Goal: Task Accomplishment & Management: Manage account settings

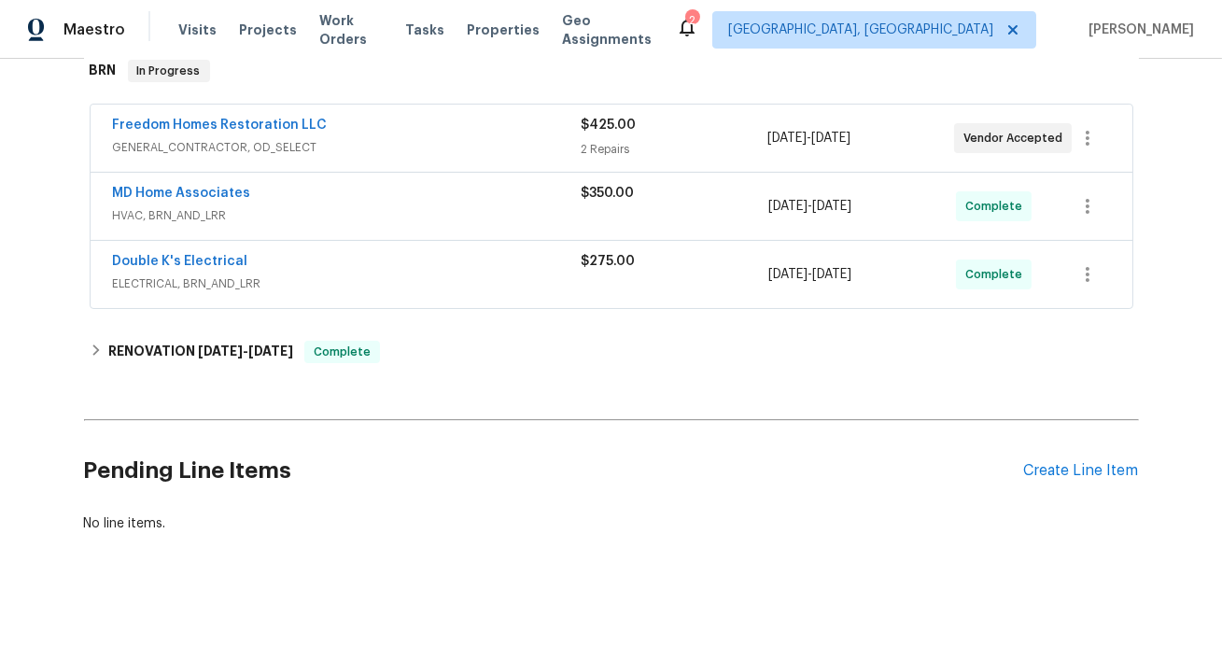
scroll to position [332, 0]
click at [226, 200] on link "MD Home Associates" at bounding box center [182, 193] width 138 height 13
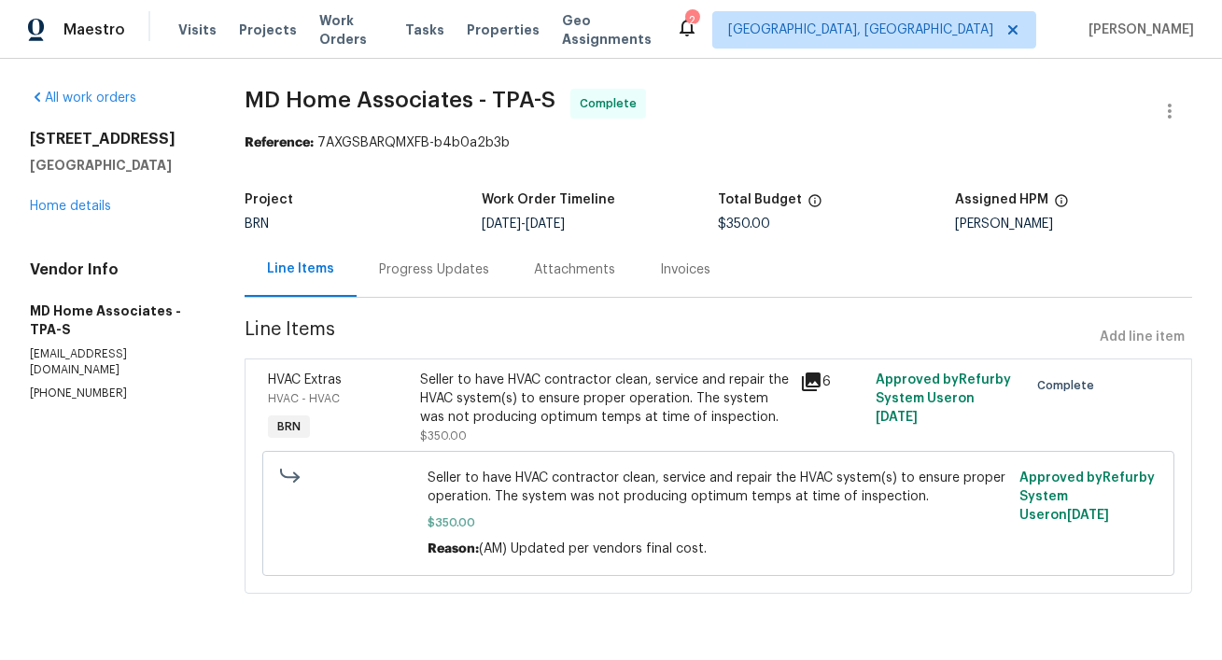
scroll to position [71, 0]
click at [822, 370] on icon at bounding box center [811, 381] width 22 height 22
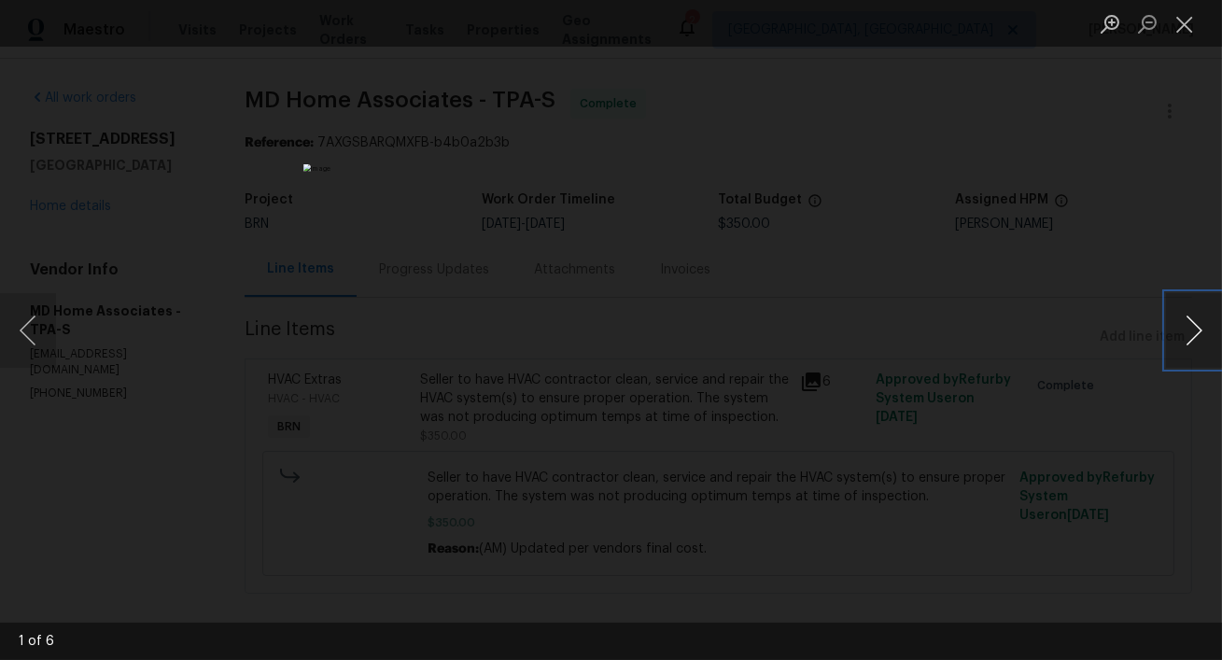
click at [1188, 330] on button "Next image" at bounding box center [1194, 330] width 56 height 75
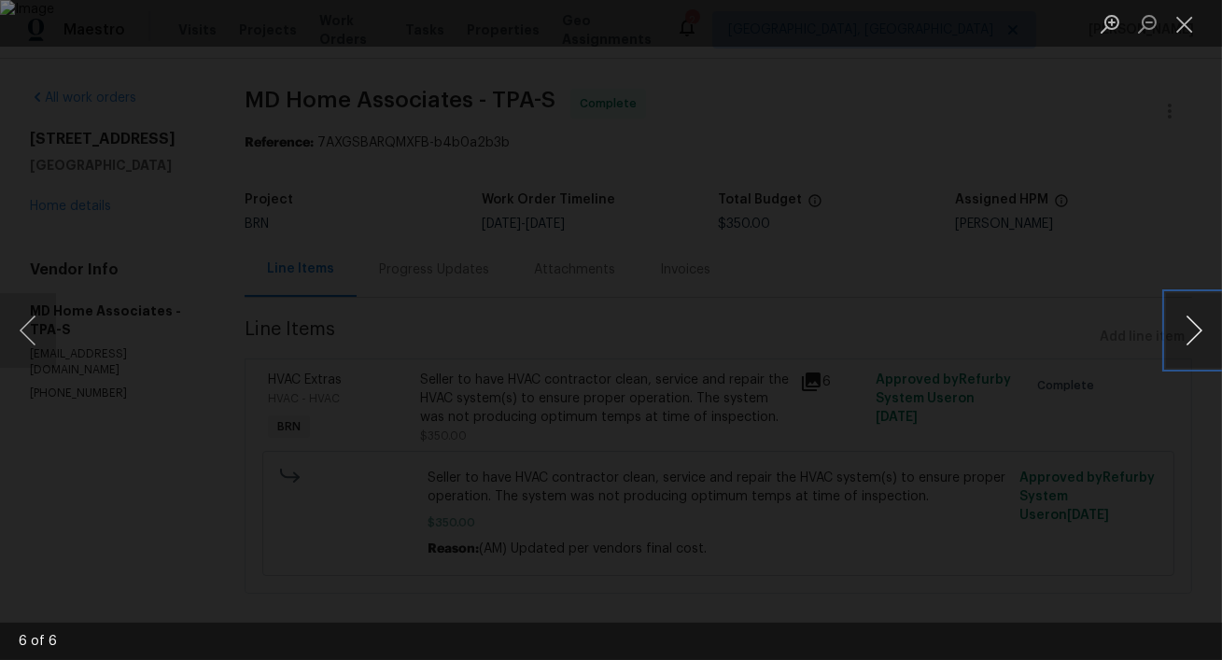
click at [1189, 330] on button "Next image" at bounding box center [1194, 330] width 56 height 75
click at [1190, 17] on button "Close lightbox" at bounding box center [1184, 23] width 37 height 33
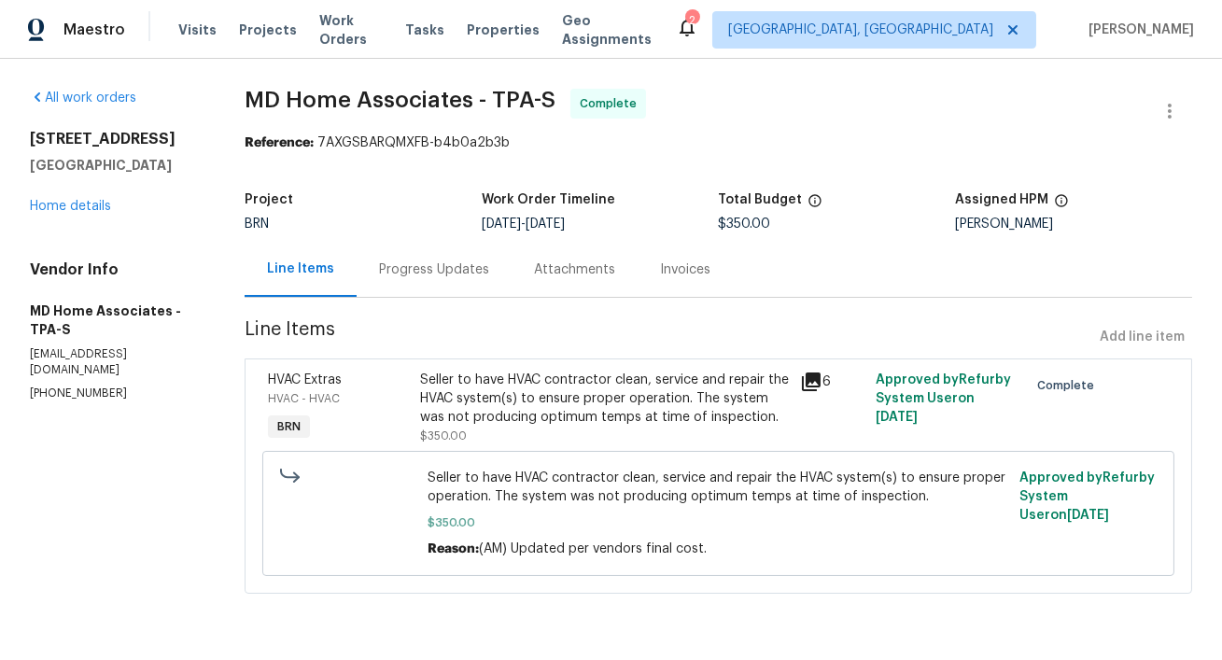
click at [476, 260] on div "Progress Updates" at bounding box center [434, 269] width 110 height 19
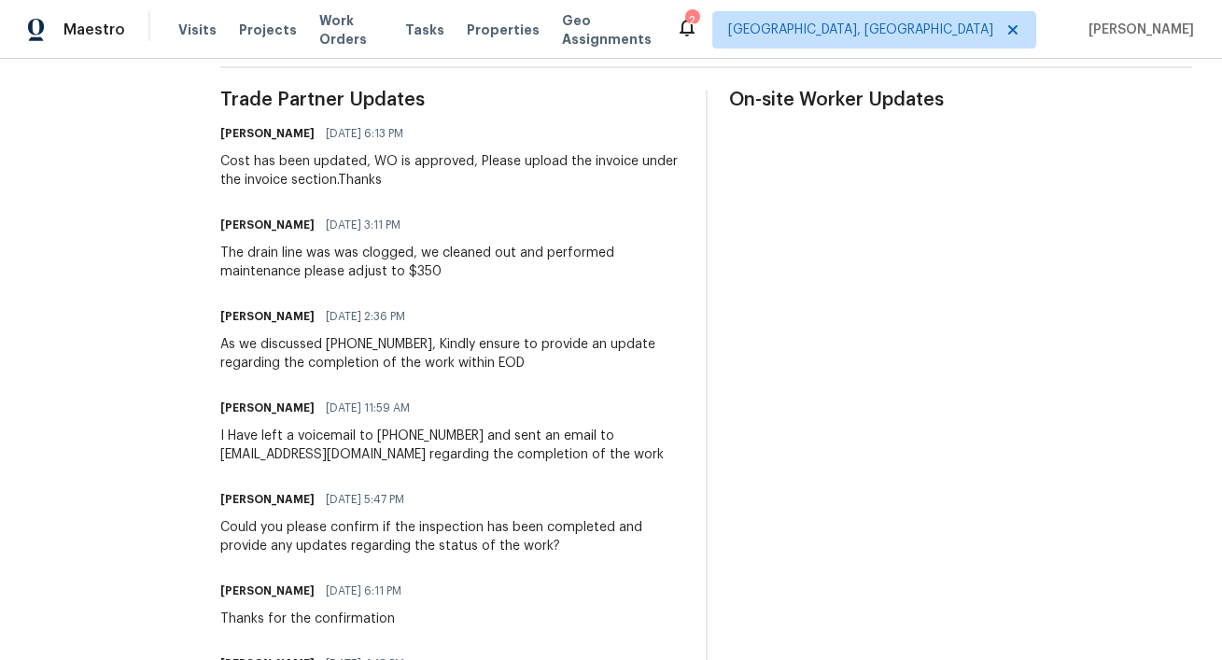
scroll to position [549, 0]
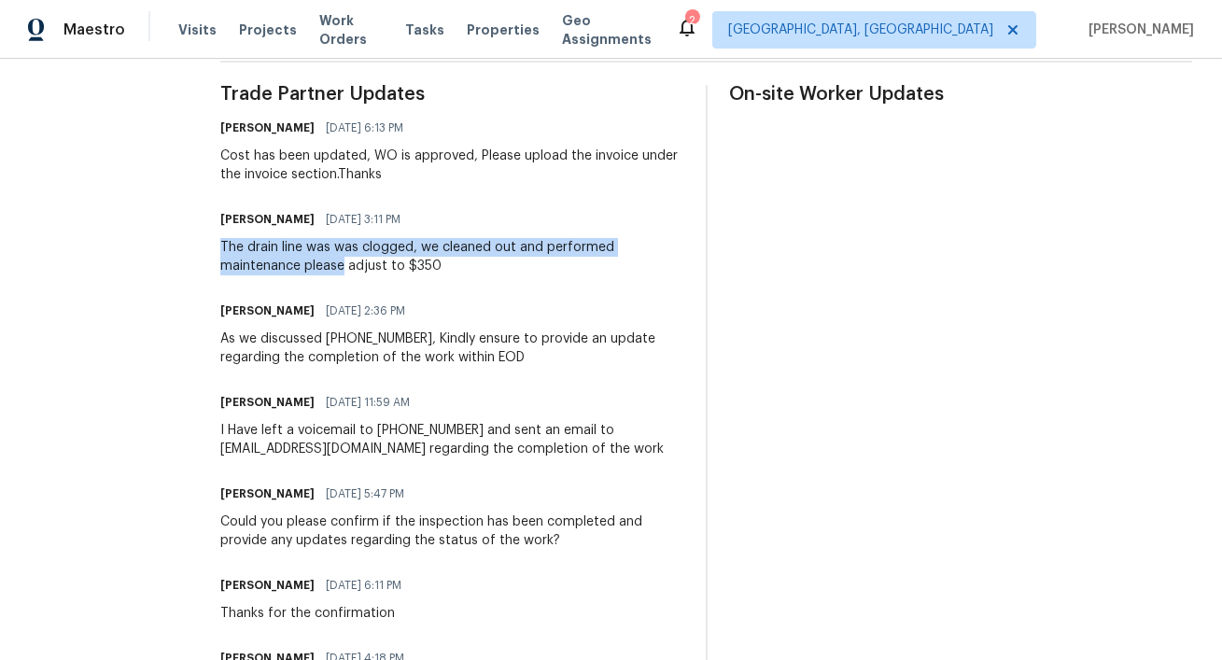
drag, startPoint x: 305, startPoint y: 355, endPoint x: 423, endPoint y: 373, distance: 119.1
click at [423, 275] on div "The drain line was was clogged, we cleaned out and performed maintenance please…" at bounding box center [451, 256] width 463 height 37
copy div "The drain line was was clogged, we cleaned out and performed maintenance please"
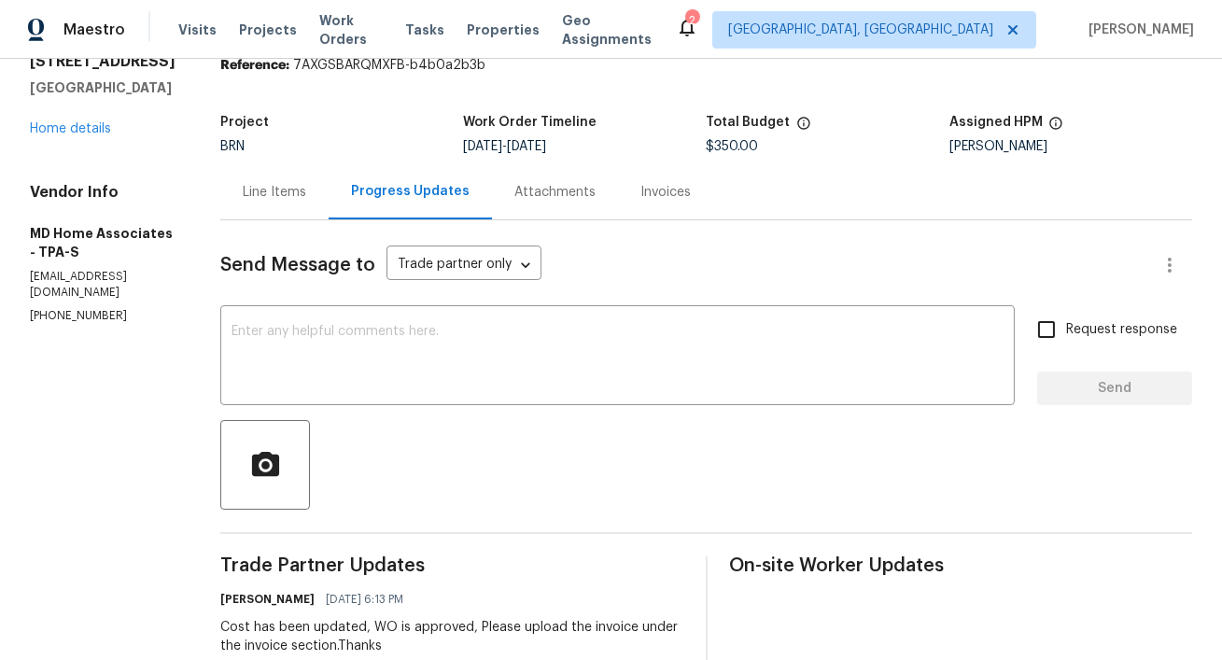
scroll to position [44, 0]
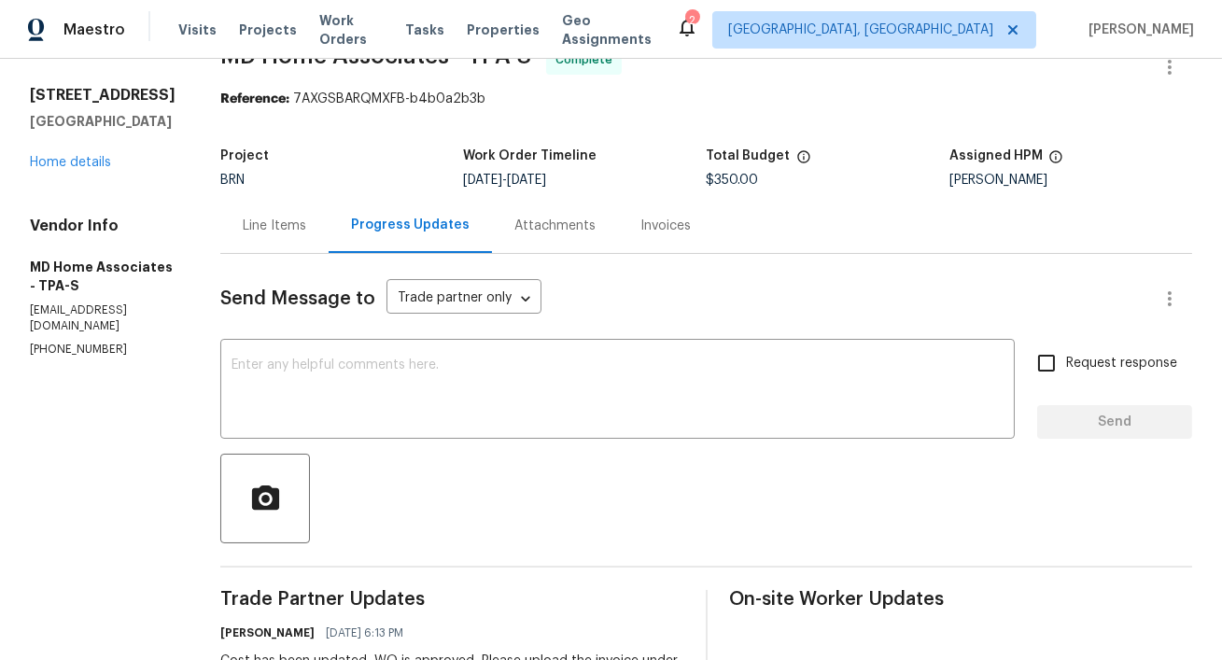
click at [713, 253] on div "Invoices" at bounding box center [665, 225] width 95 height 55
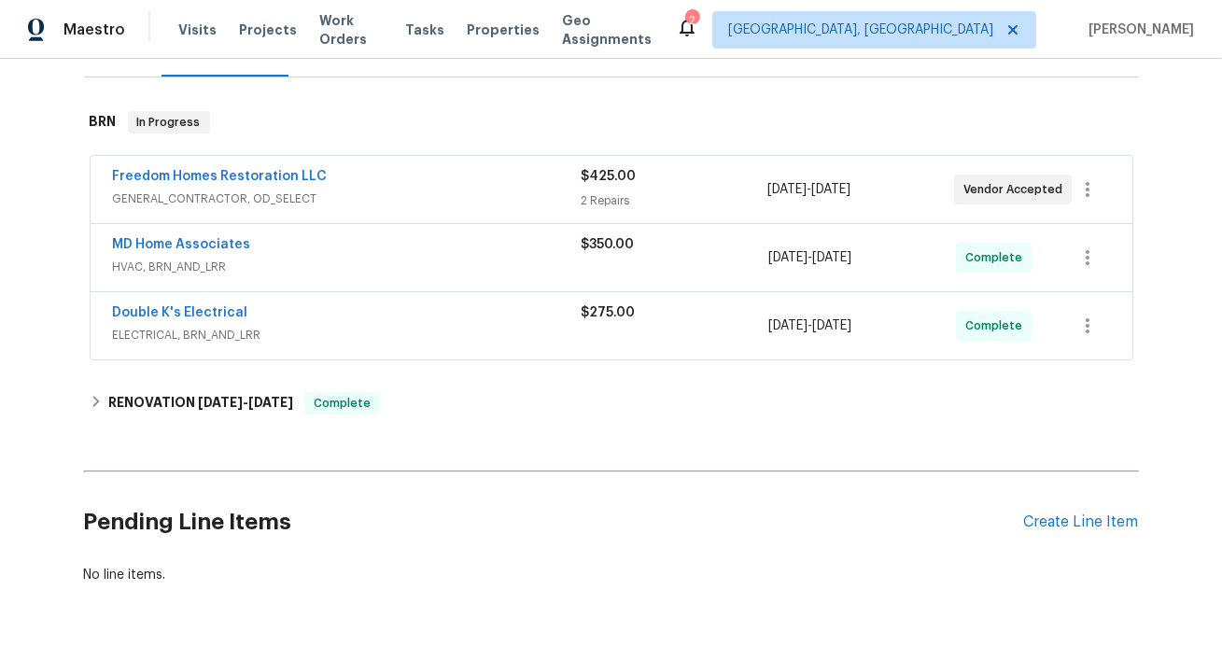
scroll to position [266, 0]
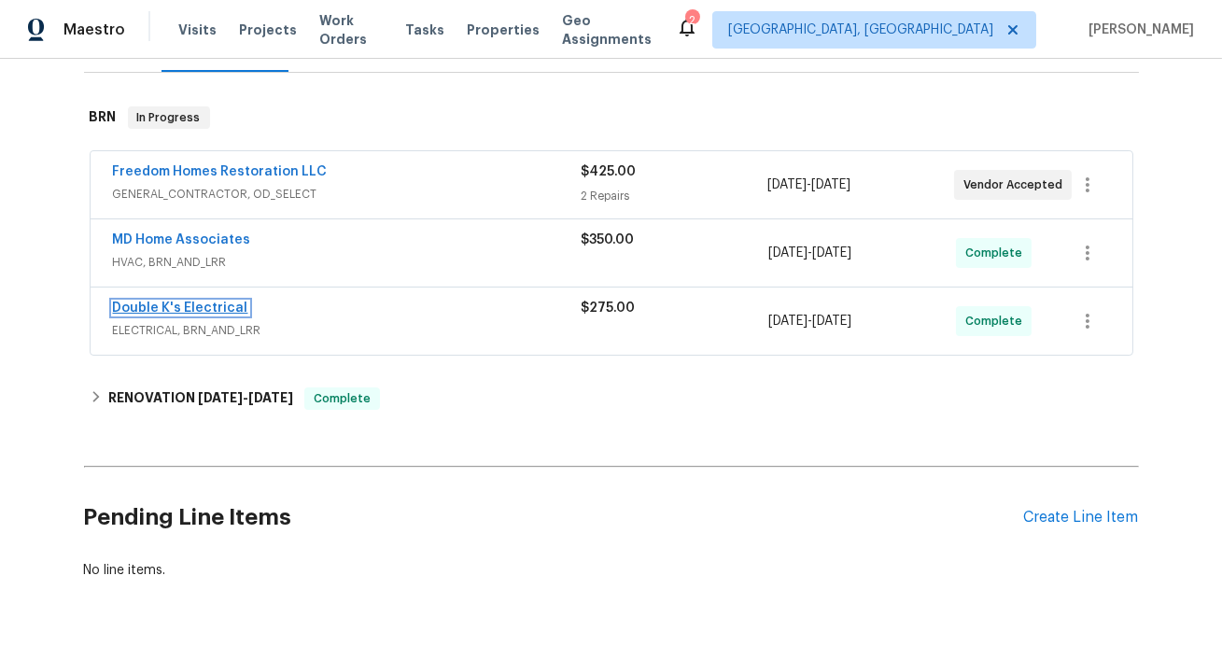
click at [248, 314] on link "Double K's Electrical" at bounding box center [180, 307] width 135 height 13
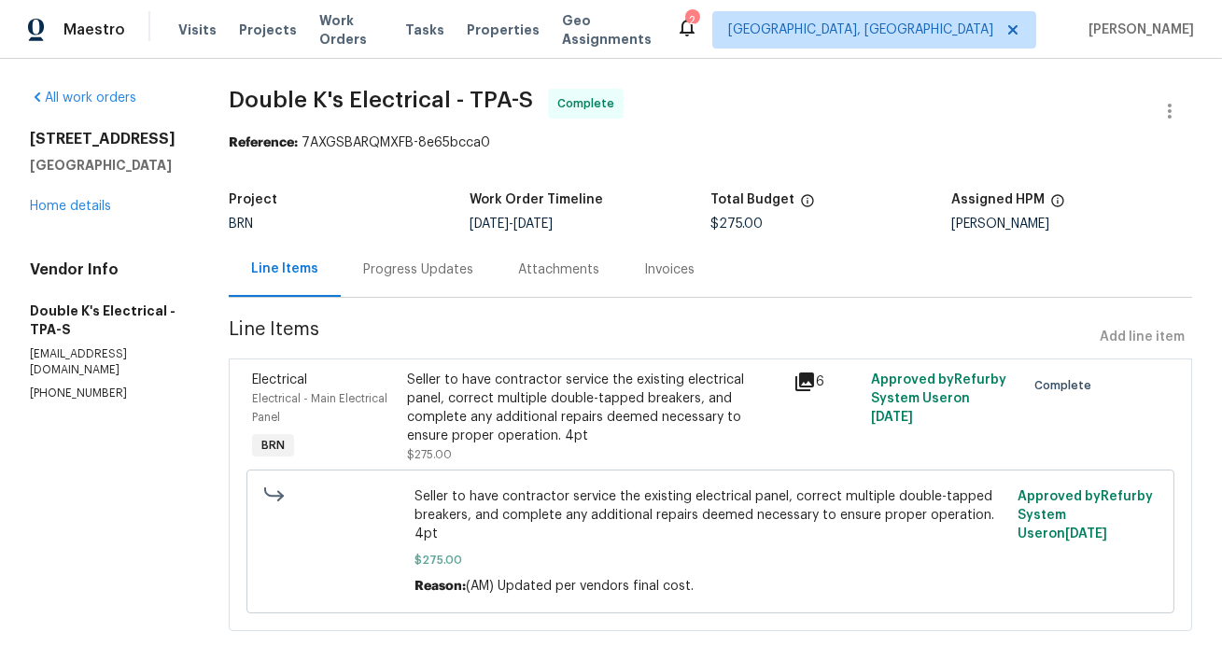
click at [865, 451] on div "6" at bounding box center [826, 417] width 77 height 105
click at [491, 297] on div "Progress Updates" at bounding box center [418, 269] width 155 height 55
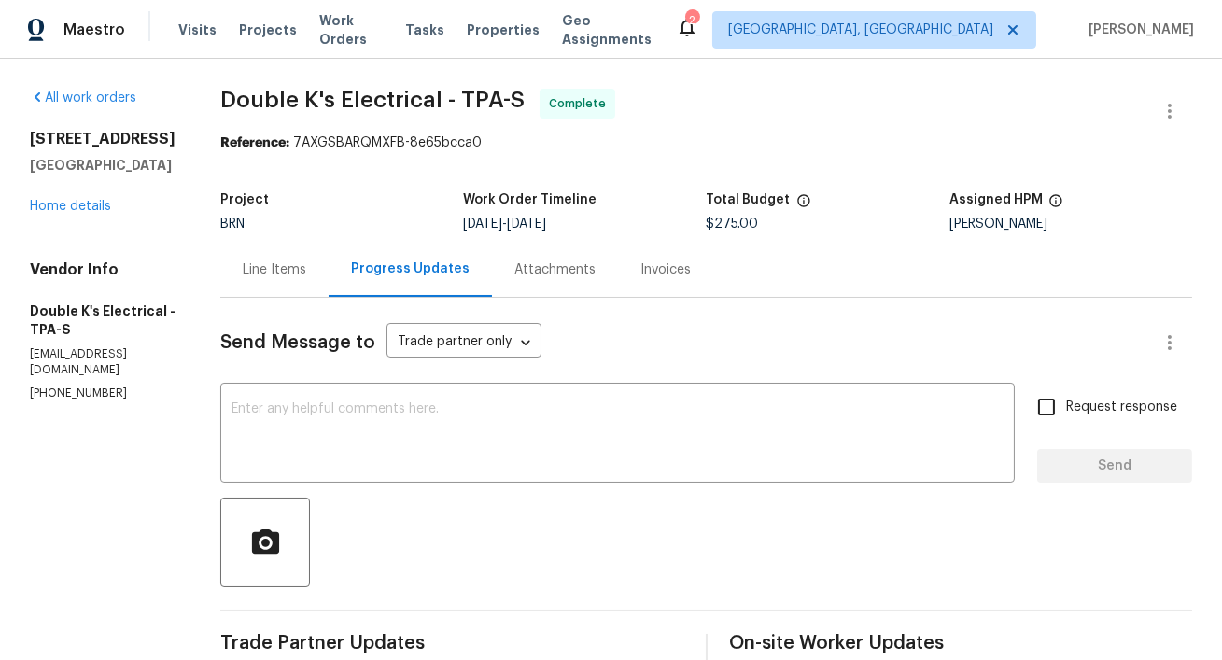
click at [618, 291] on div "Attachments" at bounding box center [555, 269] width 126 height 55
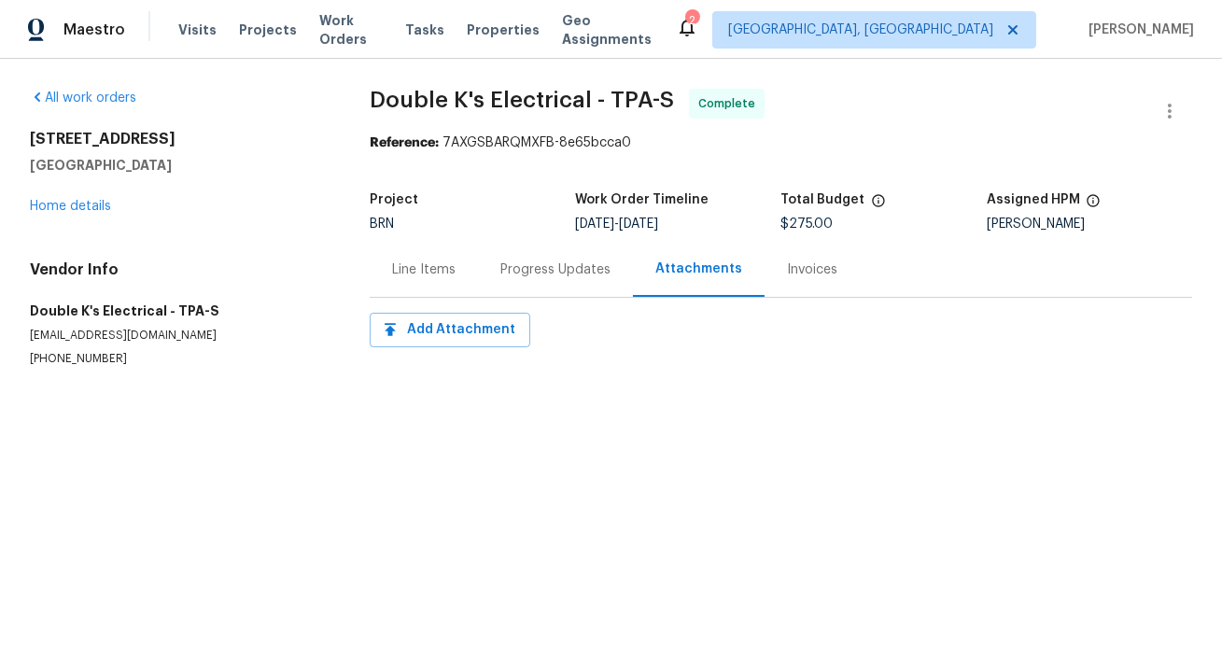
click at [587, 279] on div "Progress Updates" at bounding box center [555, 269] width 110 height 19
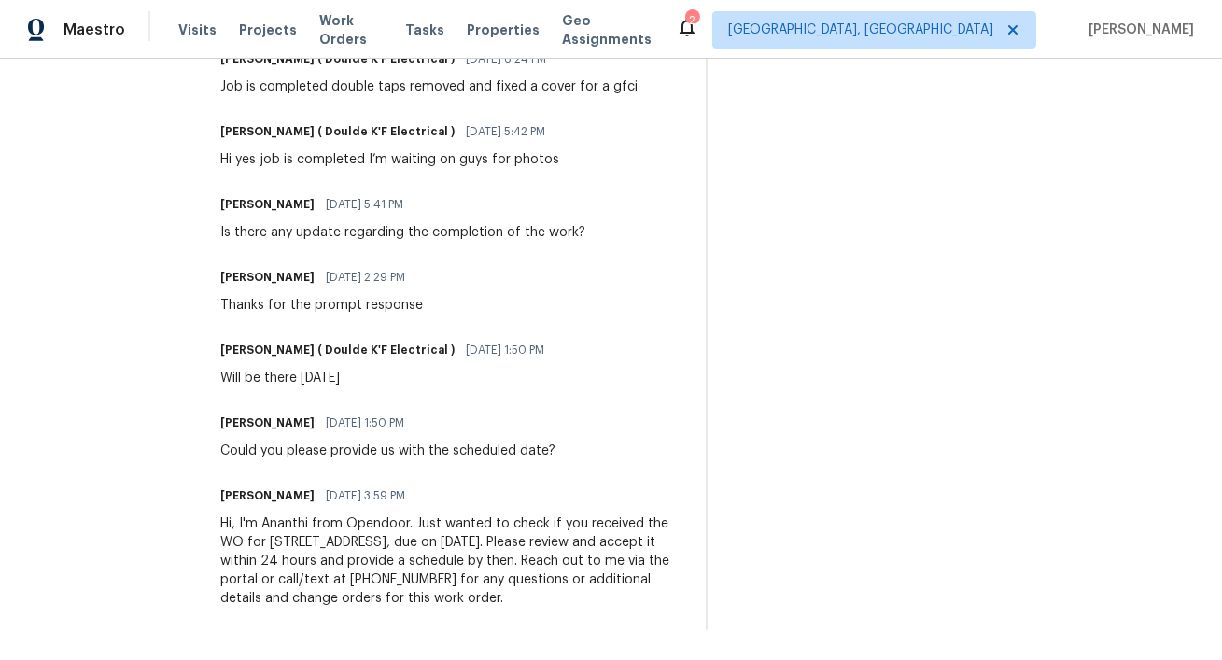
scroll to position [1345, 0]
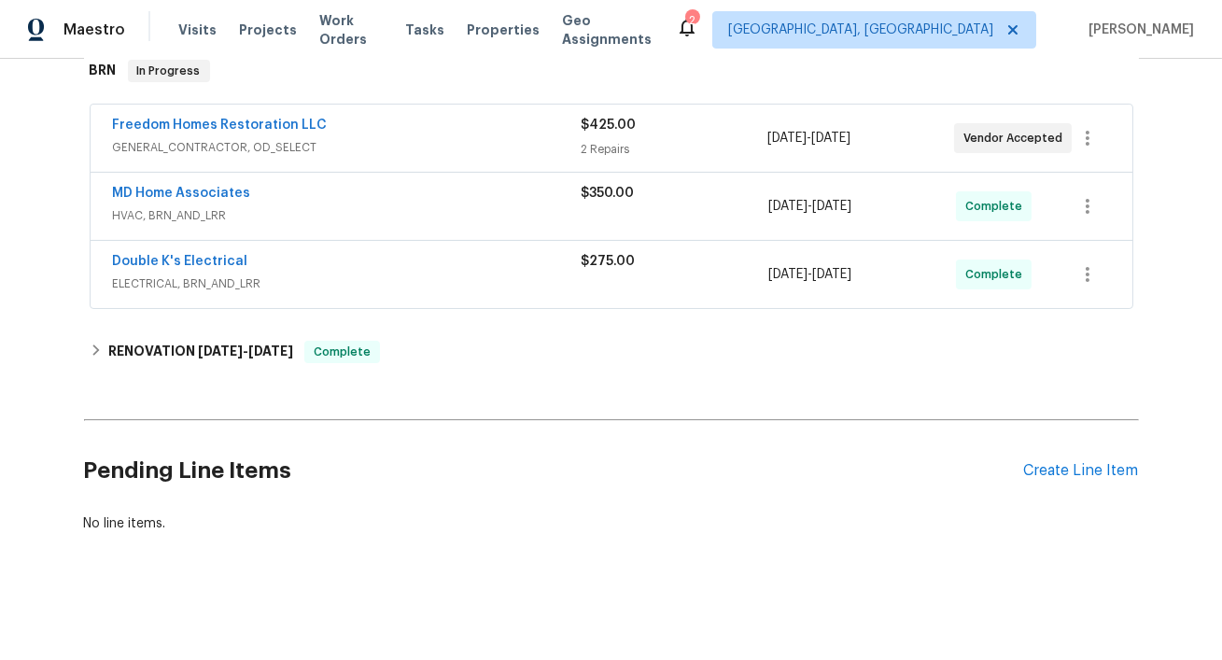
scroll to position [309, 0]
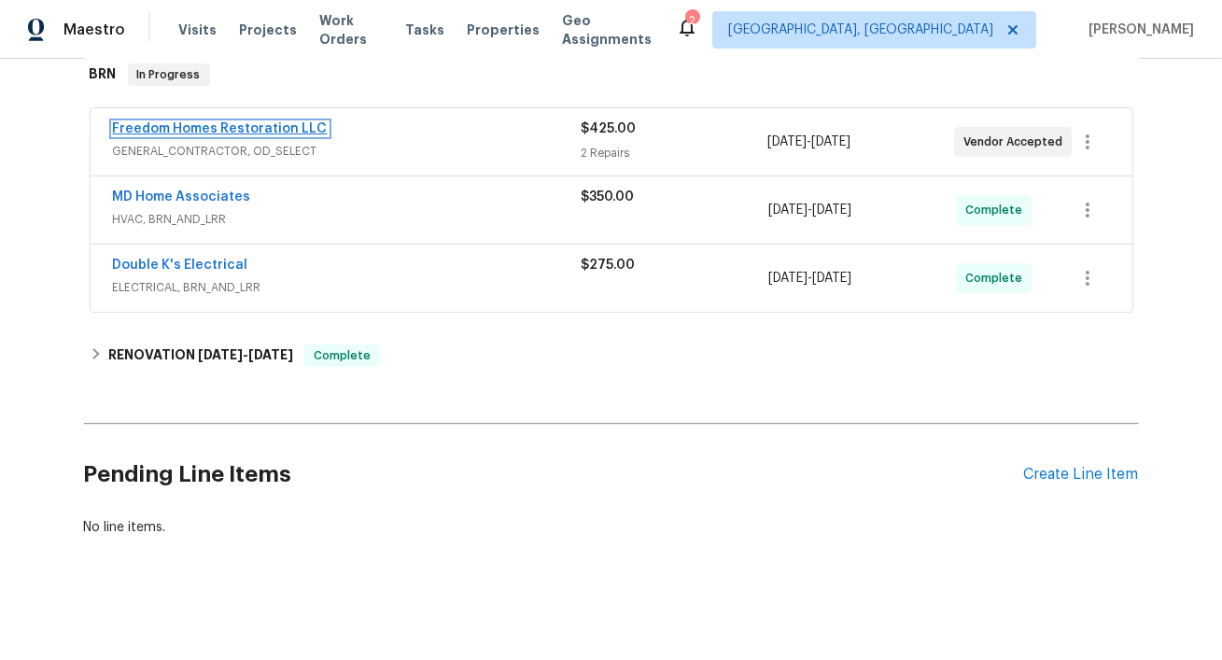
click at [309, 135] on link "Freedom Homes Restoration LLC" at bounding box center [220, 128] width 215 height 13
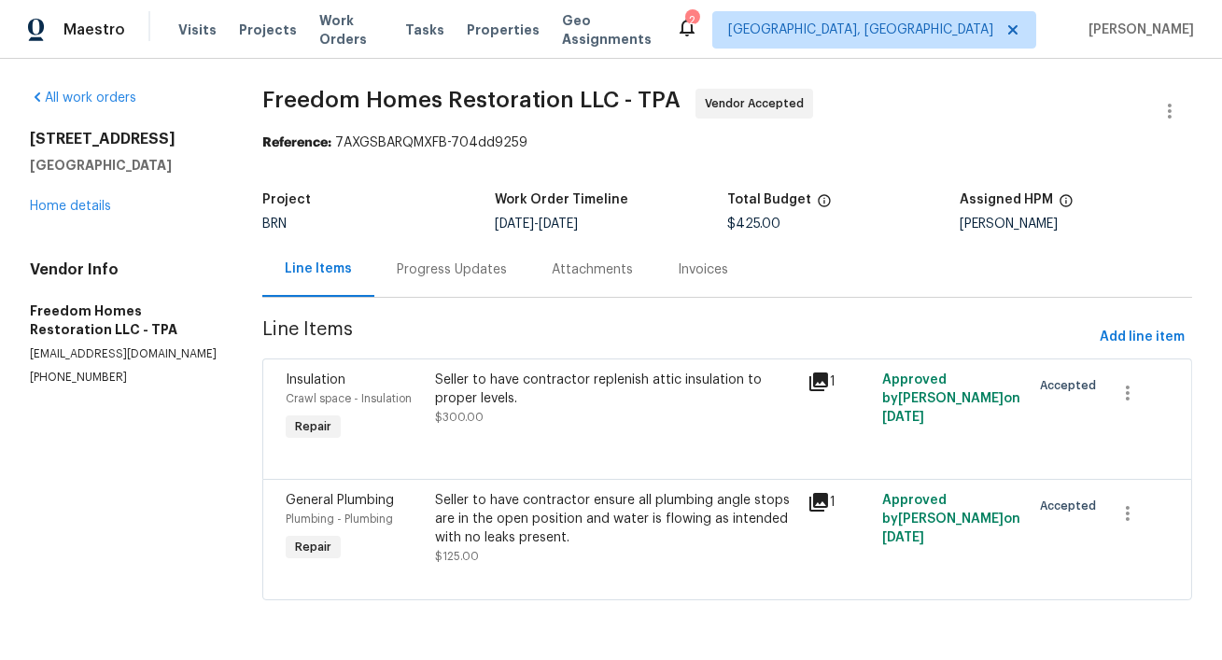
scroll to position [144, 0]
click at [477, 260] on div "Progress Updates" at bounding box center [452, 269] width 110 height 19
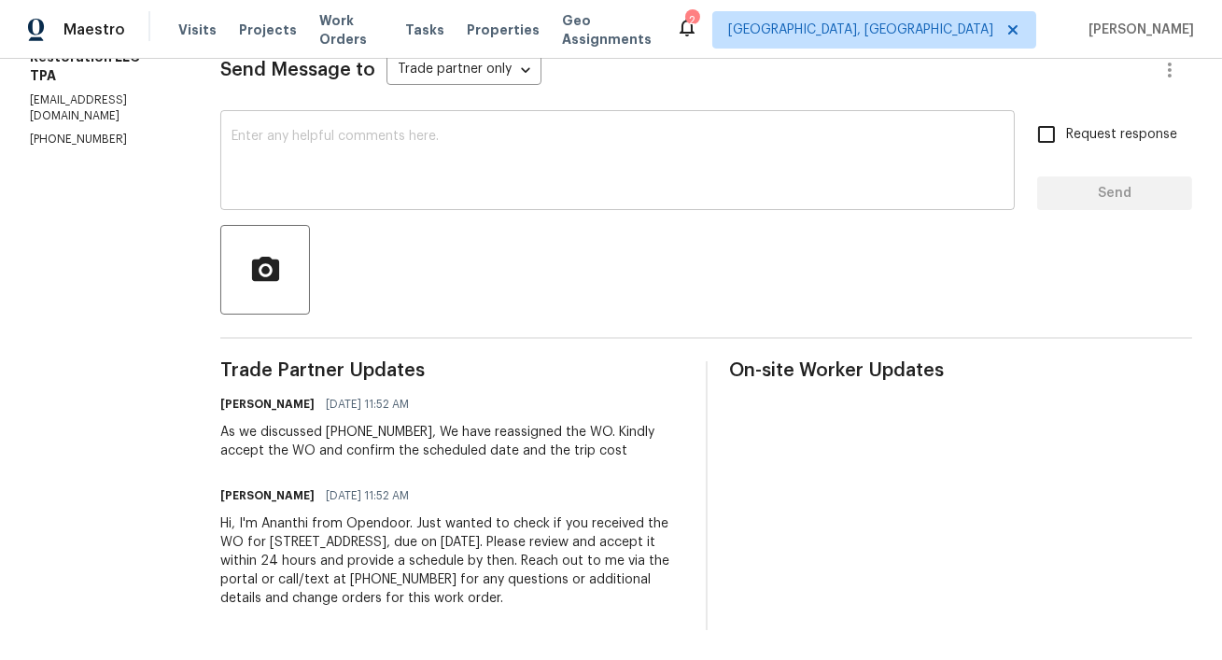
scroll to position [416, 0]
